Goal: Information Seeking & Learning: Learn about a topic

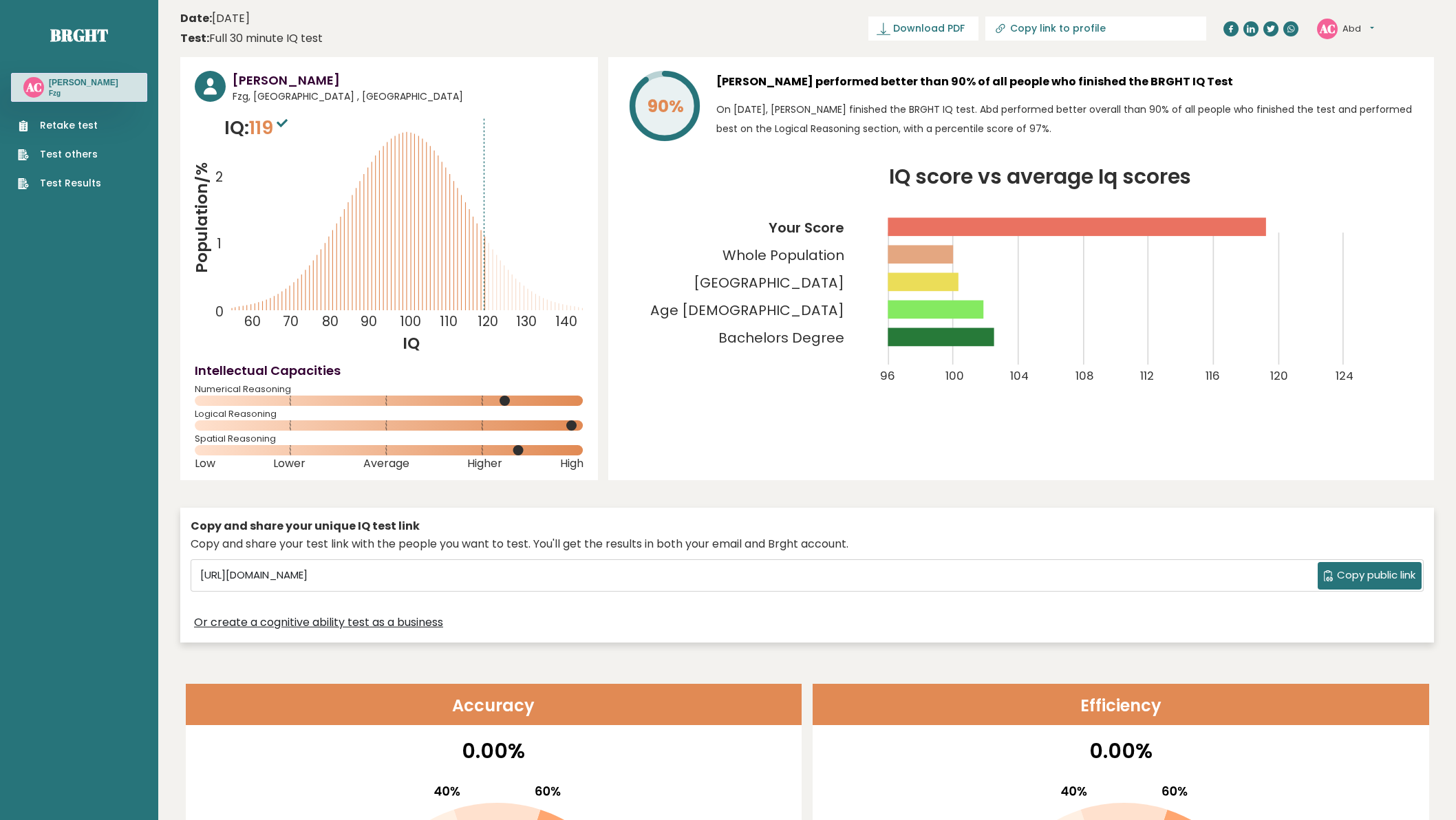
scroll to position [3194, 0]
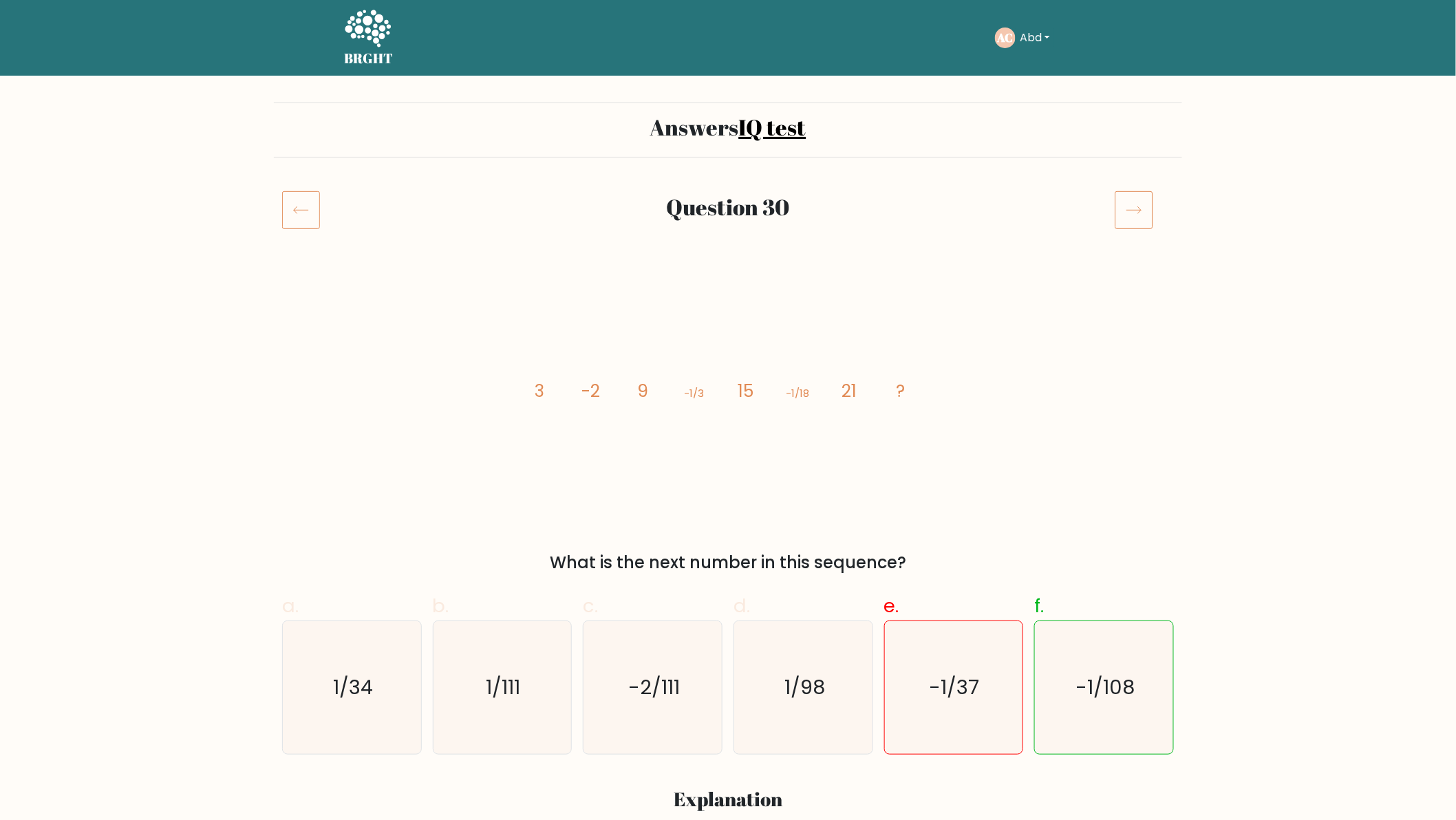
drag, startPoint x: 506, startPoint y: 390, endPoint x: 937, endPoint y: 414, distance: 431.7
click at [937, 414] on div "image/svg+xml 3 -2 9 -1/3 15 -1/18 21 ? What is the next number in this sequenc…" at bounding box center [728, 426] width 908 height 299
copy g "3 -2 9 -1/3 15 -1/18 21 ?"
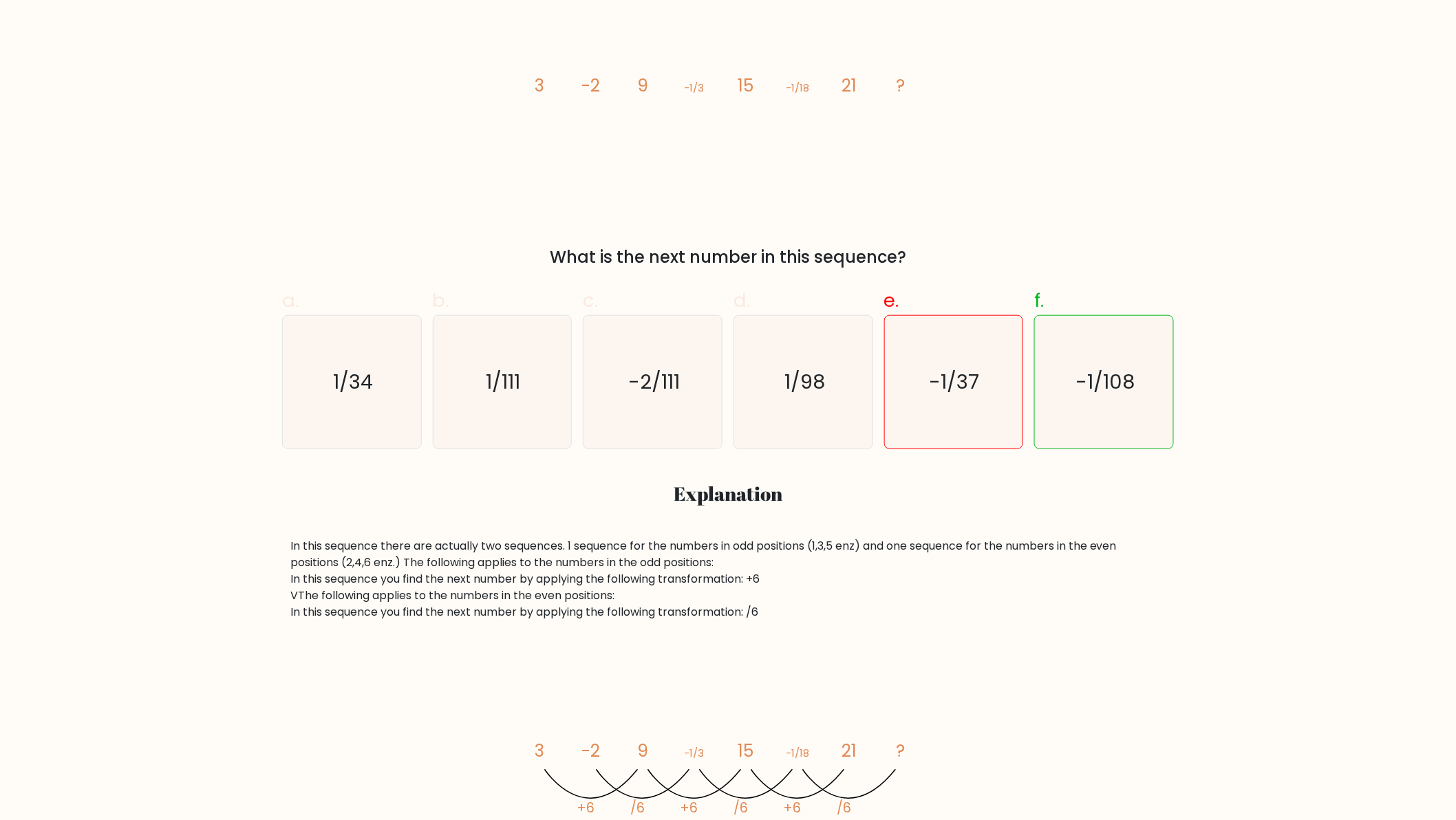
scroll to position [407, 0]
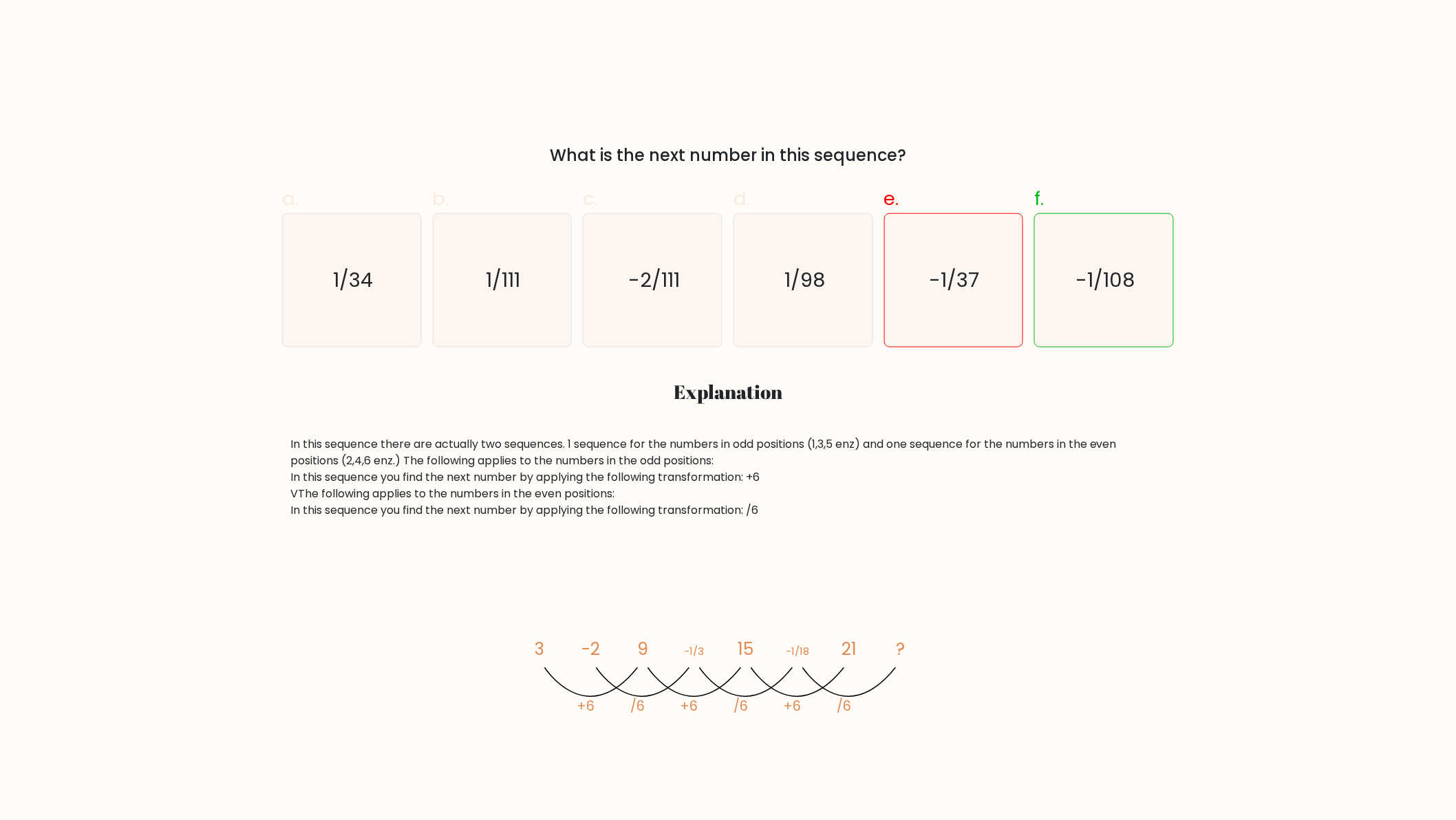
click at [384, 504] on div "In this sequence there are actually two sequences. 1 sequence for the numbers i…" at bounding box center [727, 478] width 875 height 83
